Goal: Transaction & Acquisition: Book appointment/travel/reservation

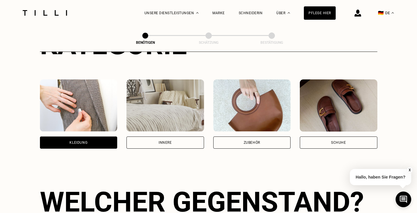
scroll to position [91, 0]
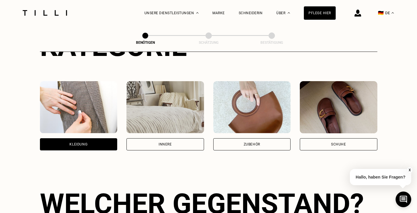
click at [260, 145] on div "Zubehör" at bounding box center [251, 143] width 16 height 3
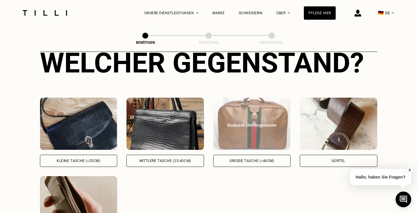
scroll to position [233, 0]
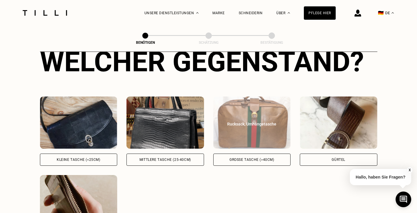
click at [247, 158] on div "Große Tasche (>40cm)" at bounding box center [251, 159] width 45 height 3
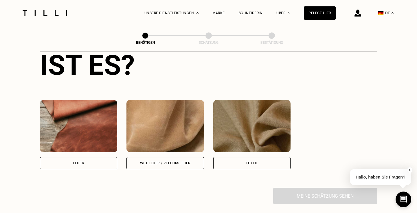
scroll to position [498, 0]
click at [85, 164] on div "Leder" at bounding box center [78, 162] width 77 height 12
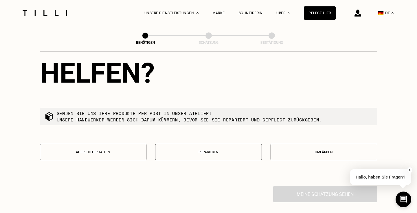
scroll to position [679, 0]
click at [198, 152] on p "Reparieren" at bounding box center [208, 151] width 100 height 4
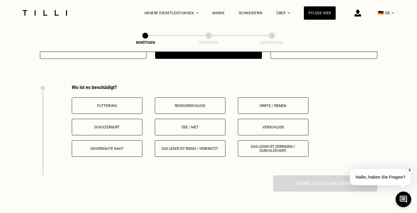
scroll to position [800, 0]
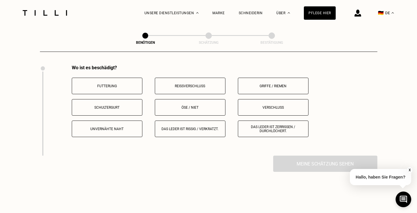
click at [106, 87] on p "Futterung" at bounding box center [107, 86] width 64 height 4
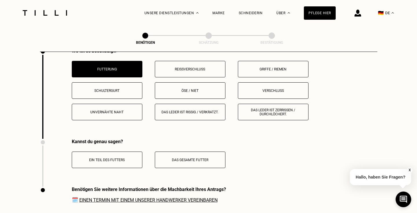
scroll to position [815, 0]
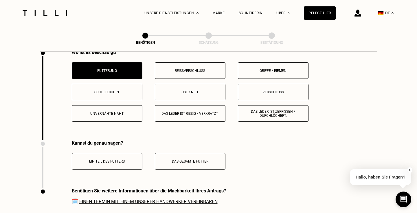
click at [179, 72] on p "Reißverschluss" at bounding box center [190, 71] width 64 height 4
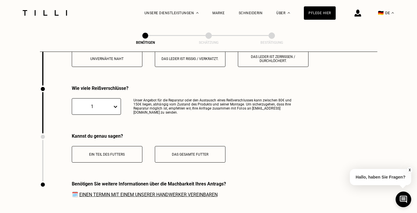
scroll to position [880, 0]
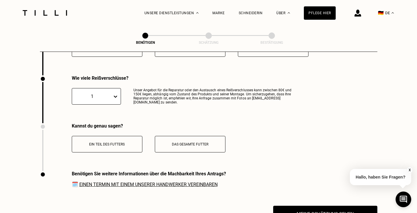
click at [181, 144] on p "Das gesamte Futter" at bounding box center [190, 144] width 64 height 4
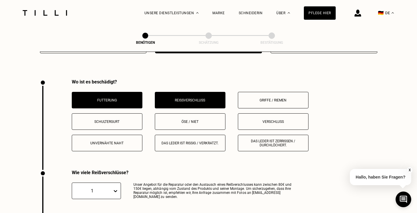
scroll to position [756, 0]
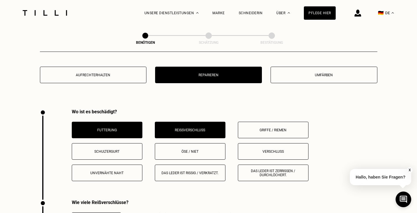
click at [165, 127] on button "Reißverschluss" at bounding box center [190, 129] width 71 height 16
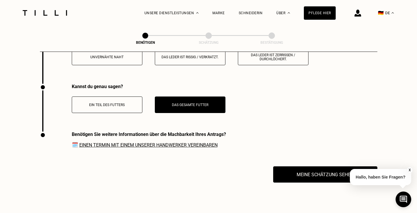
scroll to position [890, 0]
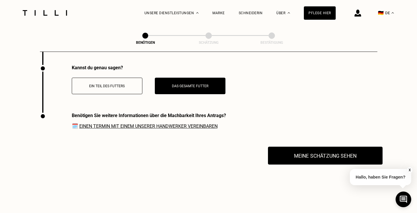
click at [298, 158] on button "Meine Schätzung sehen" at bounding box center [325, 155] width 114 height 18
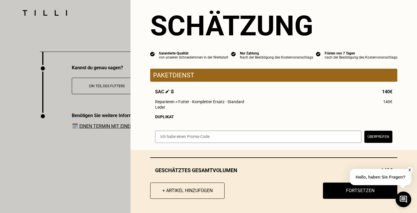
scroll to position [8, 0]
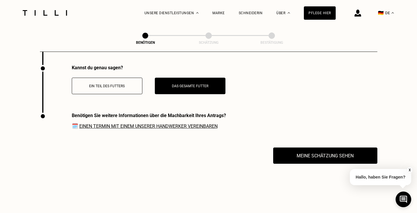
click at [117, 126] on link "Einen Termin mit einem unserer Handwerker vereinbaren" at bounding box center [148, 125] width 138 height 5
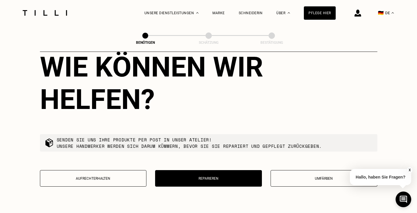
scroll to position [651, 0]
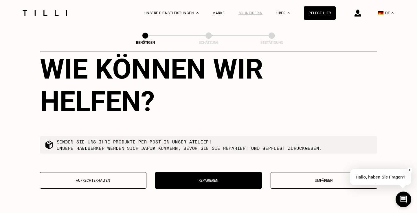
click at [254, 12] on div "Schneiderin" at bounding box center [251, 13] width 24 height 4
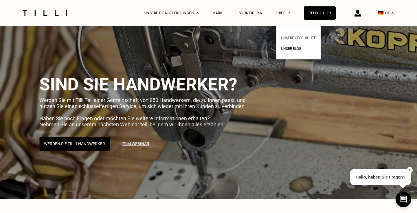
click at [285, 40] on span "Unsere Geschichte" at bounding box center [298, 38] width 35 height 4
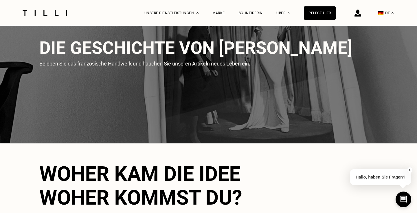
scroll to position [56, 0]
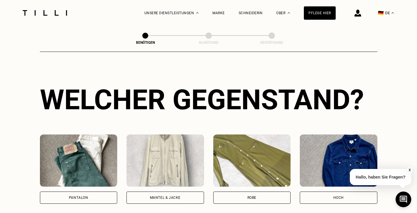
scroll to position [129, 0]
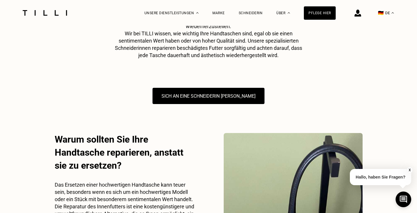
scroll to position [1139, 0]
